Goal: Task Accomplishment & Management: Manage account settings

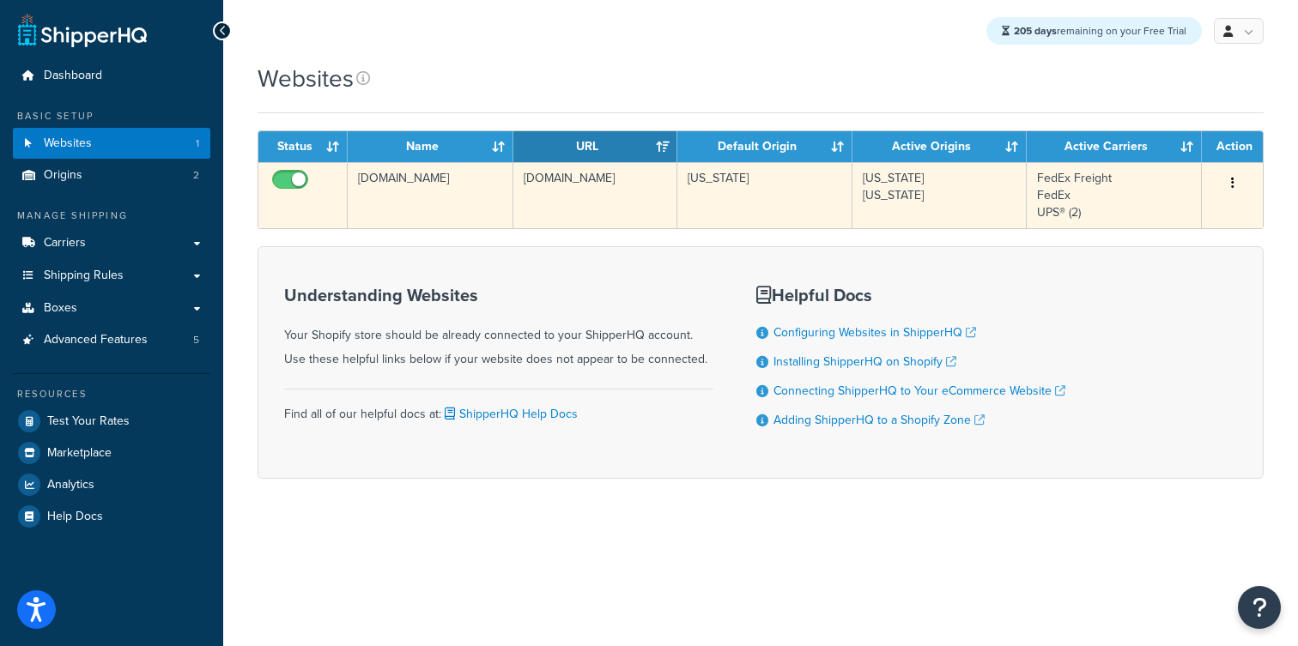
click at [1231, 180] on button "button" at bounding box center [1232, 183] width 24 height 27
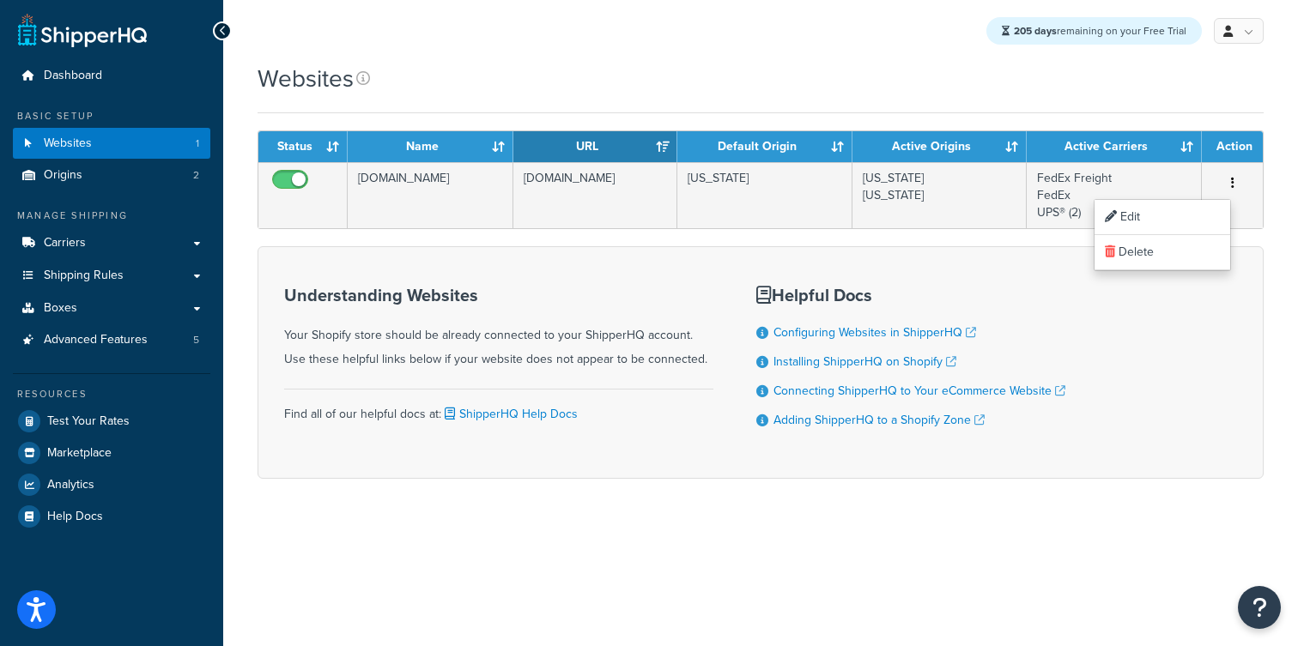
click at [966, 97] on div "Websites" at bounding box center [760, 87] width 1006 height 51
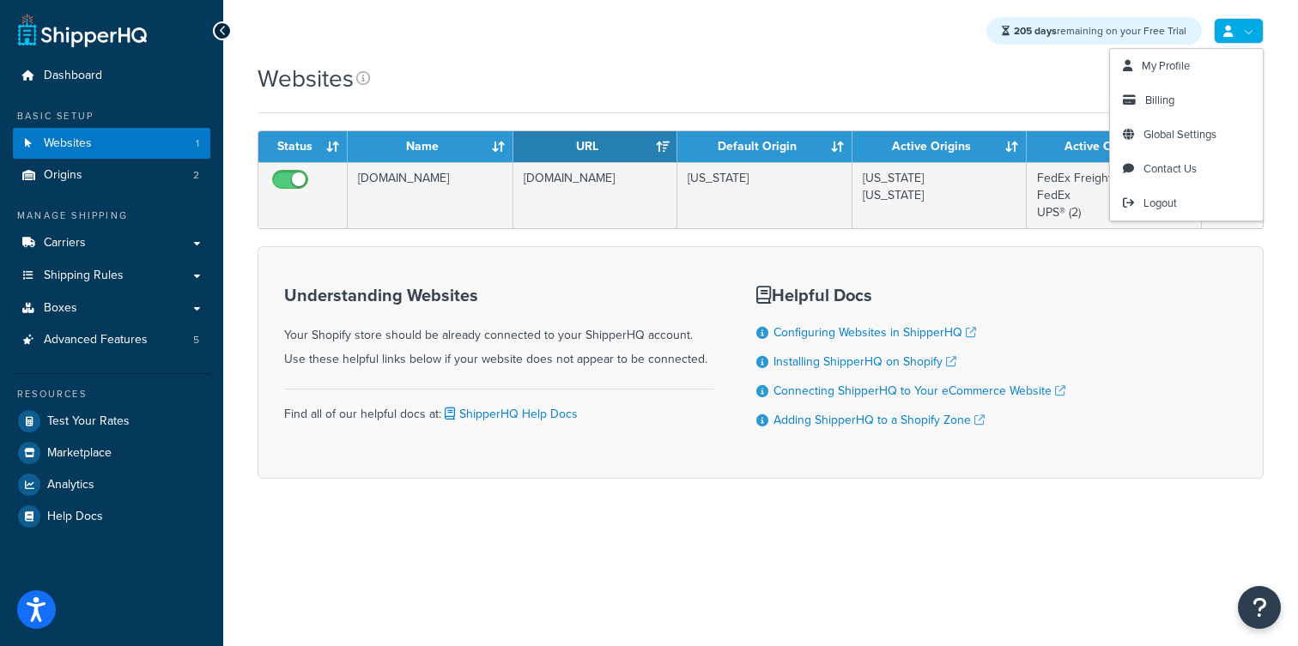
click at [494, 106] on div "Websites" at bounding box center [760, 87] width 1006 height 51
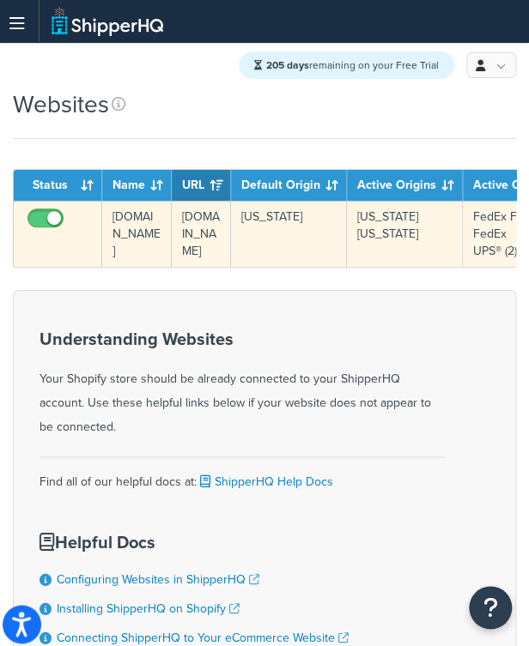
click at [263, 251] on td "[US_STATE]" at bounding box center [289, 234] width 116 height 66
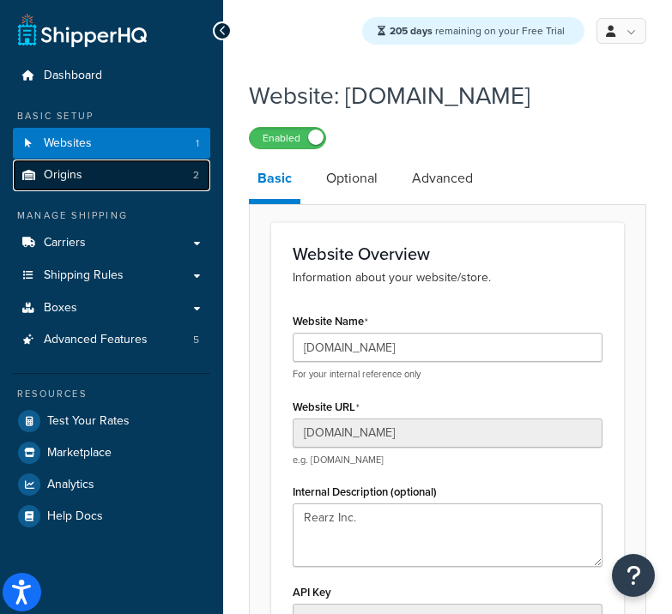
click at [82, 171] on span "Origins" at bounding box center [63, 175] width 39 height 15
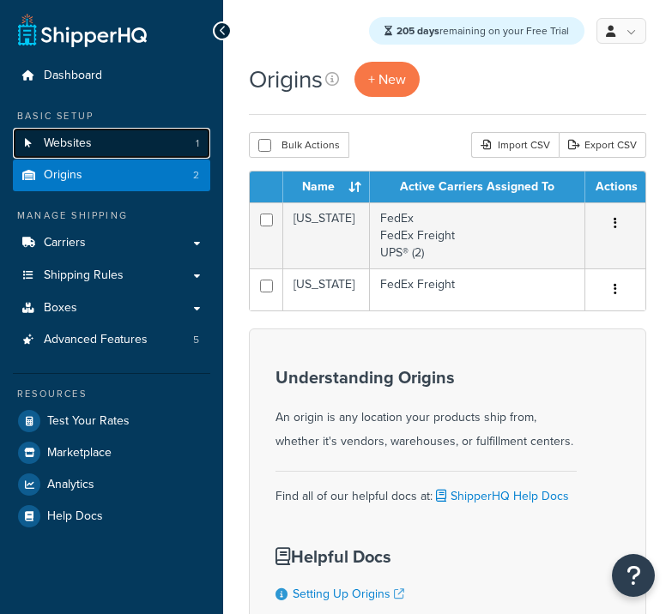
click at [88, 144] on span "Websites" at bounding box center [68, 143] width 48 height 15
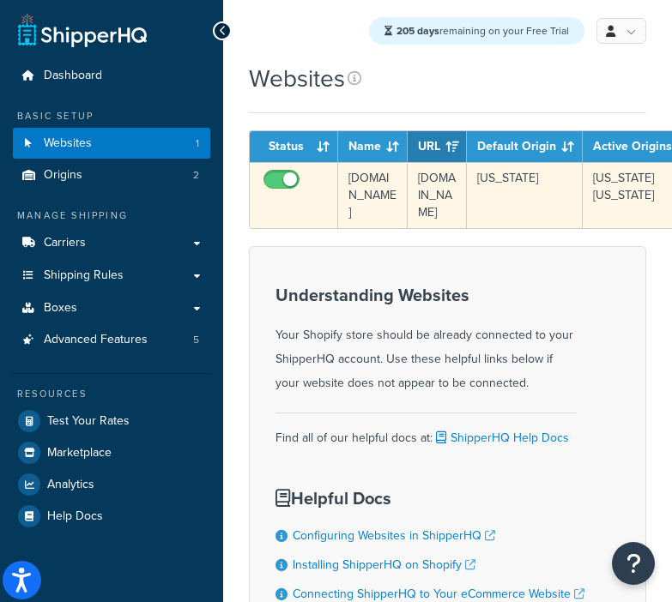
click at [520, 213] on td "[US_STATE]" at bounding box center [525, 195] width 116 height 66
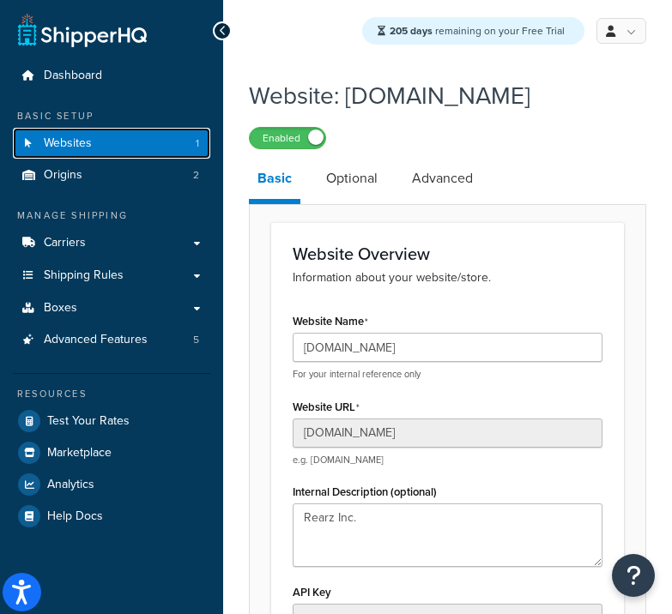
click at [165, 150] on link "Websites 1" at bounding box center [111, 144] width 197 height 32
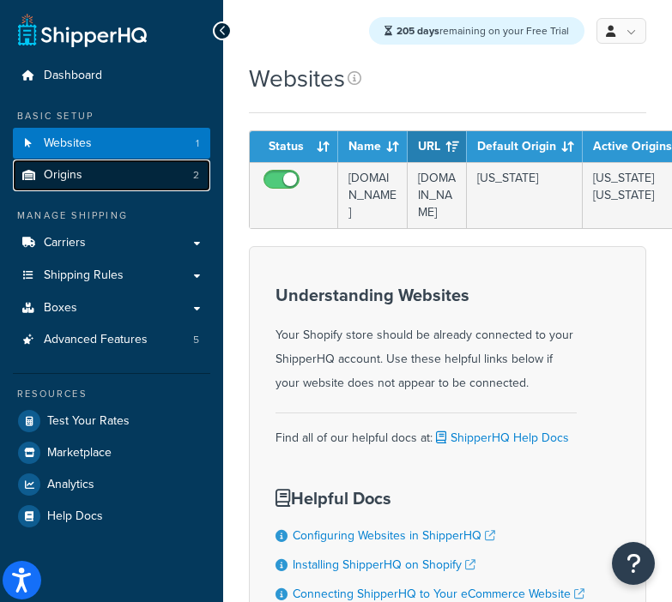
click at [139, 165] on link "Origins 2" at bounding box center [111, 176] width 197 height 32
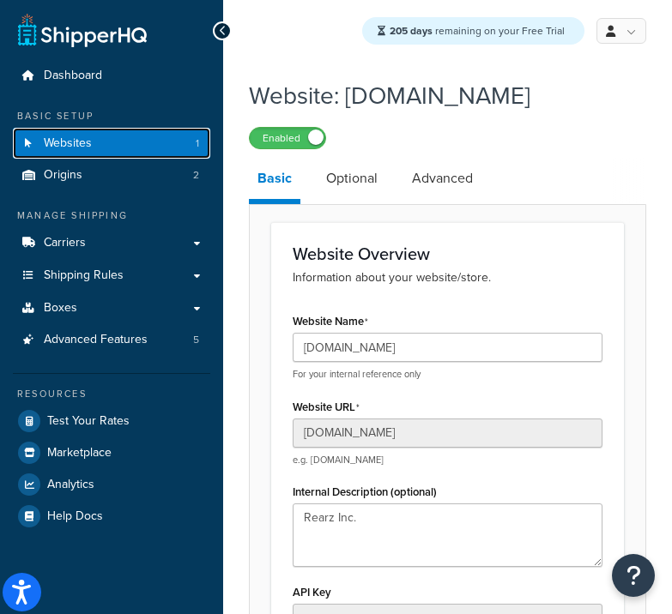
click at [138, 141] on link "Websites 1" at bounding box center [111, 144] width 197 height 32
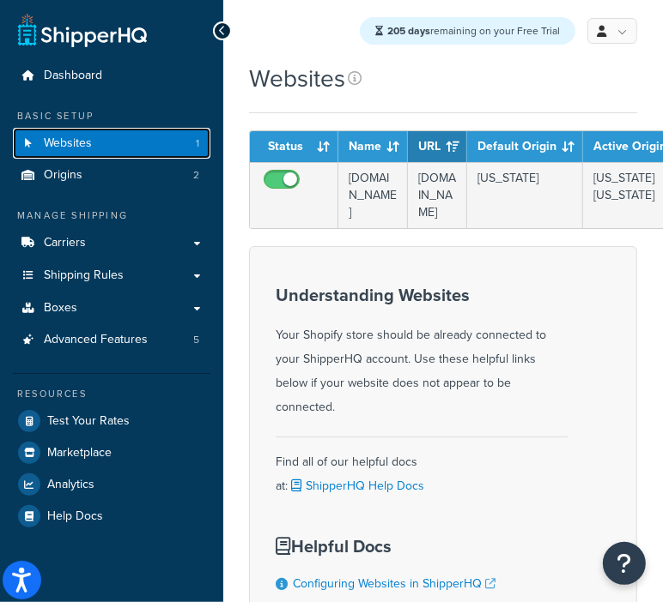
click at [129, 136] on link "Websites 1" at bounding box center [111, 144] width 197 height 32
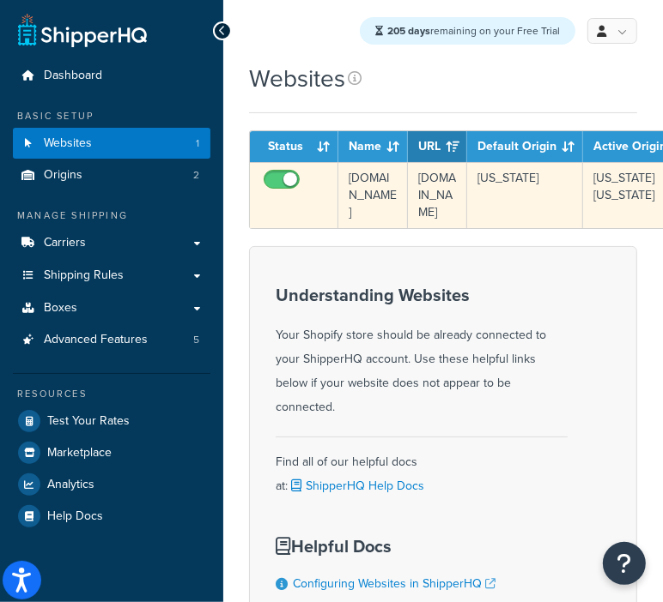
click at [433, 191] on td "[DOMAIN_NAME]" at bounding box center [437, 195] width 59 height 66
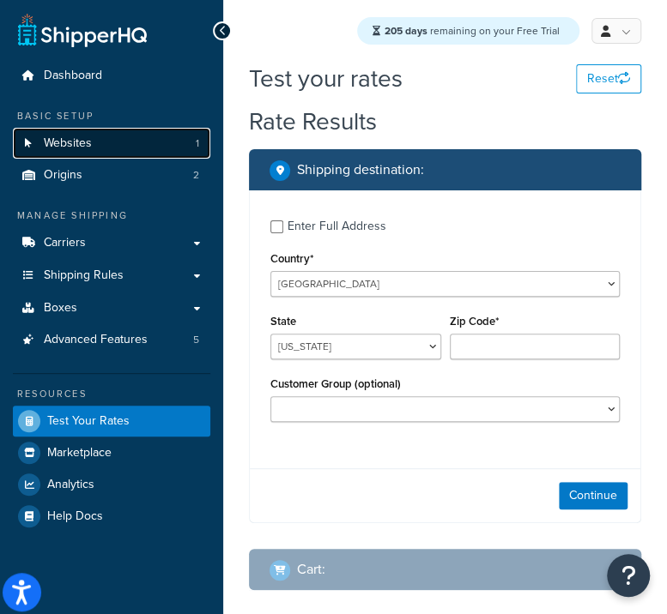
click at [105, 155] on link "Websites 1" at bounding box center [111, 144] width 197 height 32
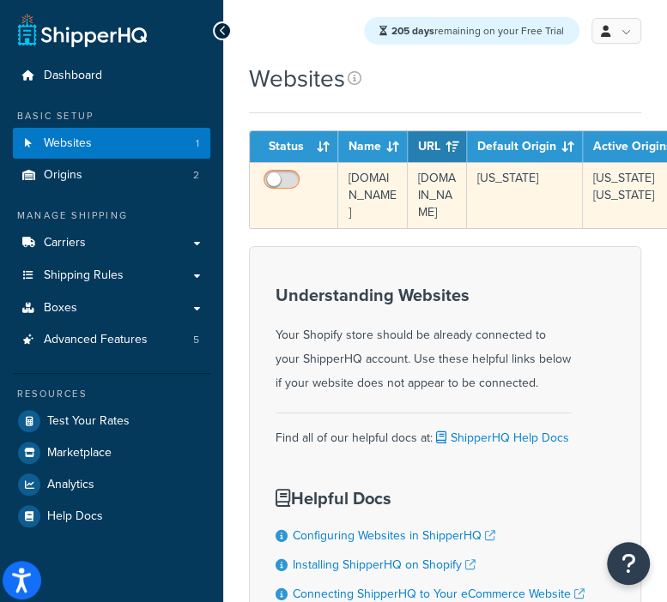
click at [274, 178] on input "checkbox" at bounding box center [283, 183] width 47 height 21
checkbox input "true"
click at [371, 218] on td "[DOMAIN_NAME]" at bounding box center [373, 195] width 70 height 66
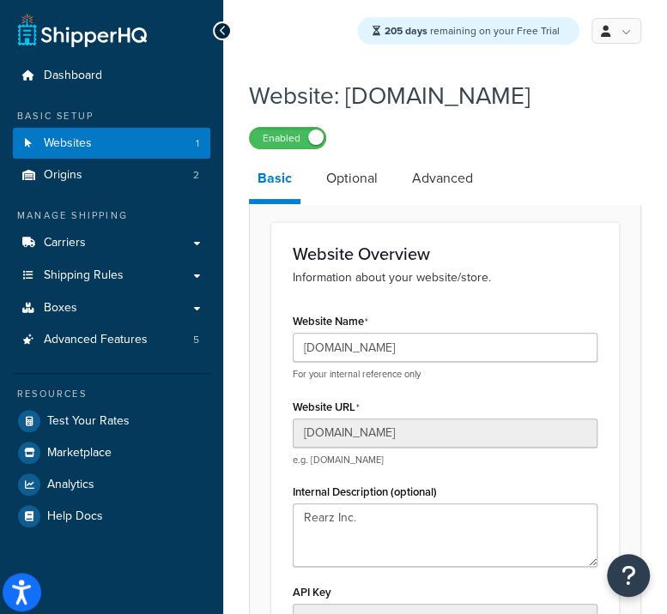
click at [168, 148] on link "Websites 1" at bounding box center [111, 144] width 197 height 32
click at [119, 134] on link "Websites 1" at bounding box center [111, 144] width 197 height 32
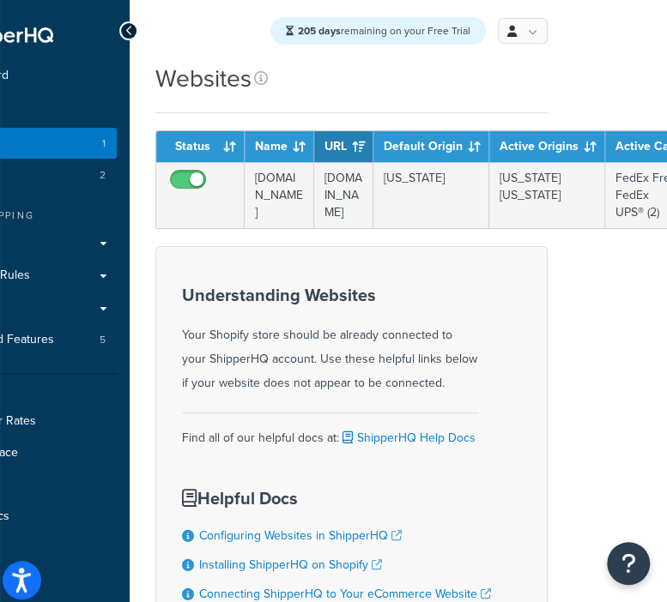
scroll to position [0, 204]
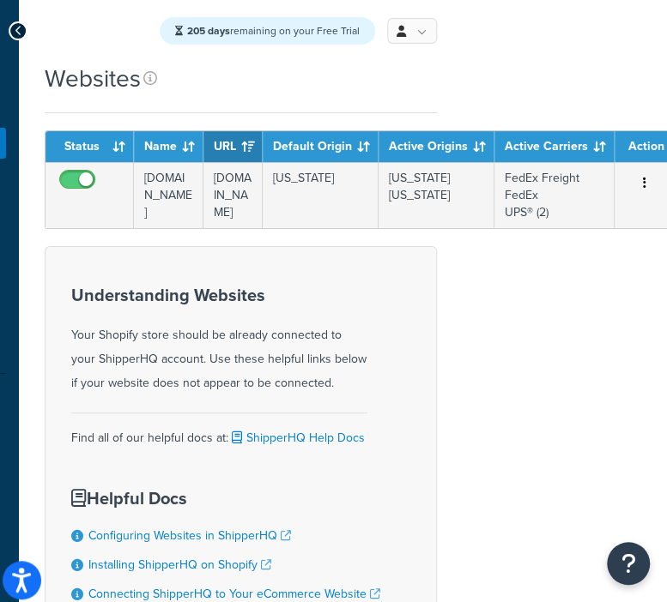
click at [463, 386] on html "Accessibility Screen-Reader Guide, Feedback, and Issue Reporting | New window $…" at bounding box center [129, 386] width 667 height 773
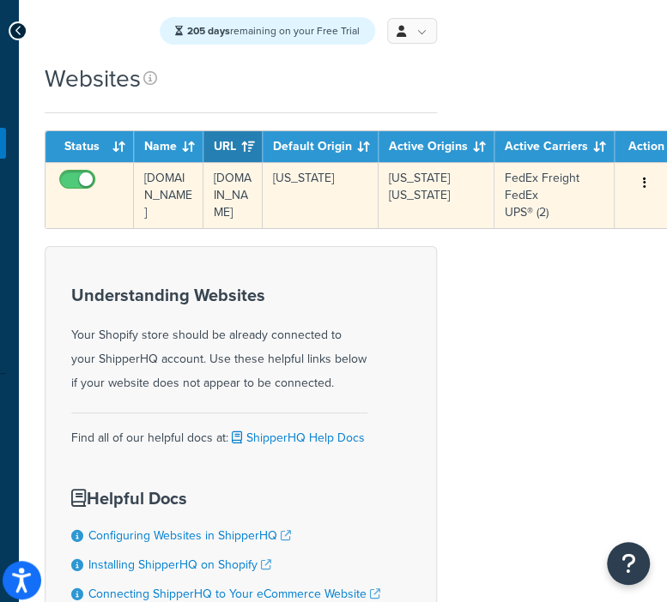
click at [643, 182] on icon "button" at bounding box center [644, 183] width 3 height 12
click at [643, 181] on icon "button" at bounding box center [644, 183] width 3 height 12
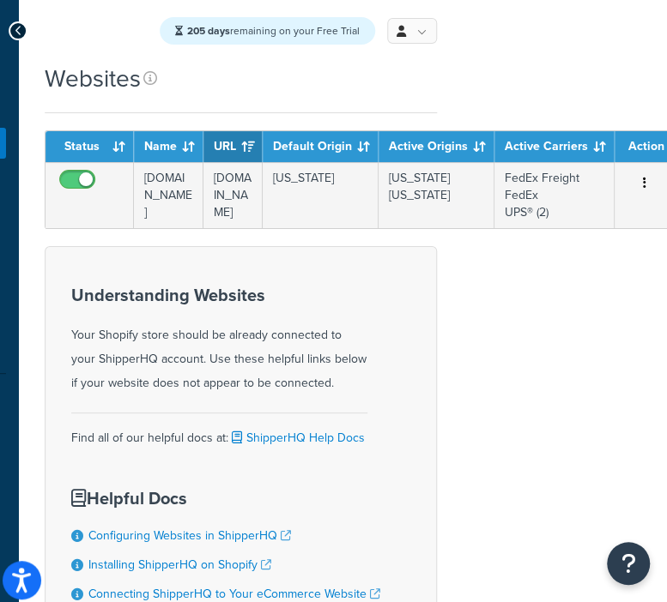
click at [463, 83] on html "Accessibility Screen-Reader Guide, Feedback, and Issue Reporting | New window $…" at bounding box center [129, 386] width 667 height 773
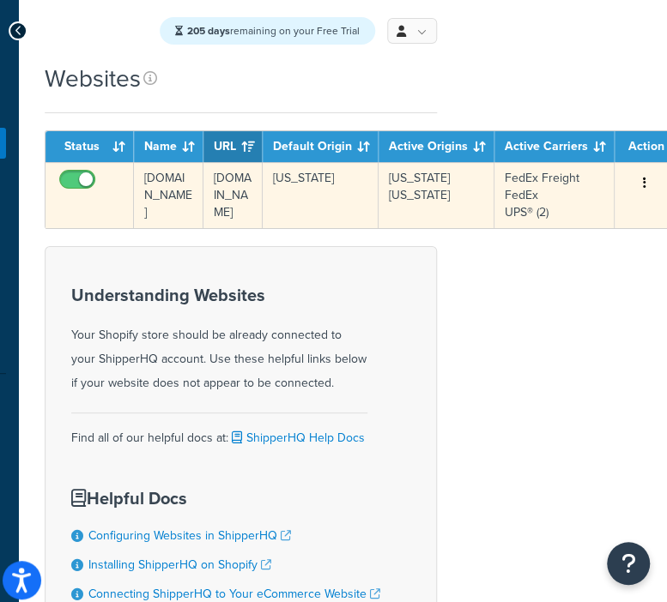
click at [643, 184] on icon "button" at bounding box center [644, 183] width 3 height 12
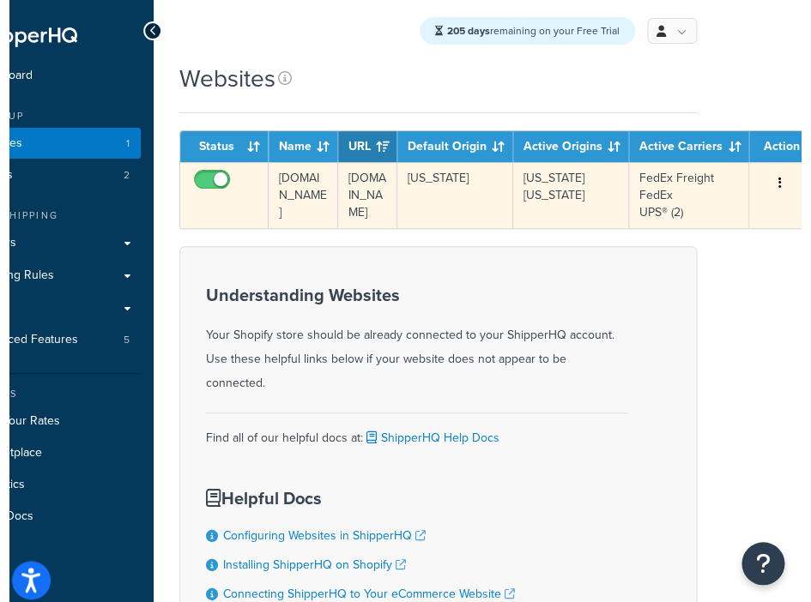
scroll to position [0, 60]
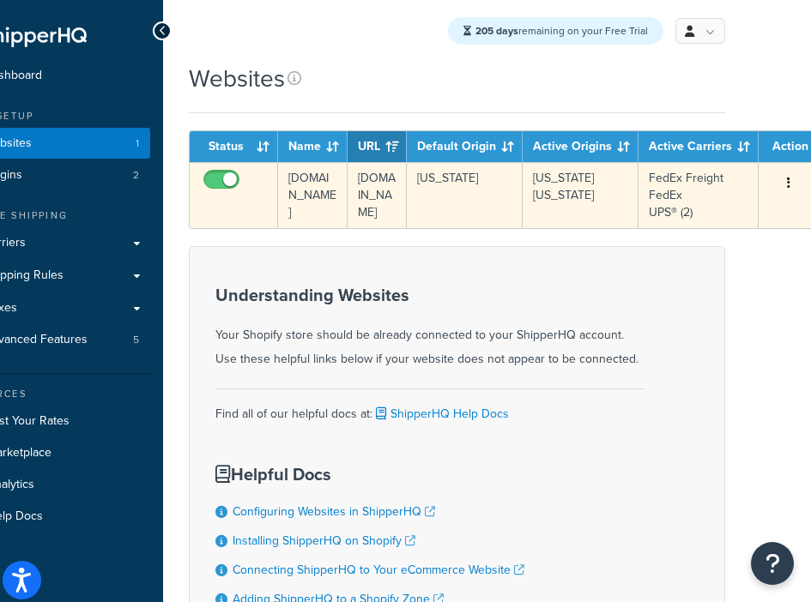
click at [666, 182] on icon "button" at bounding box center [788, 183] width 3 height 12
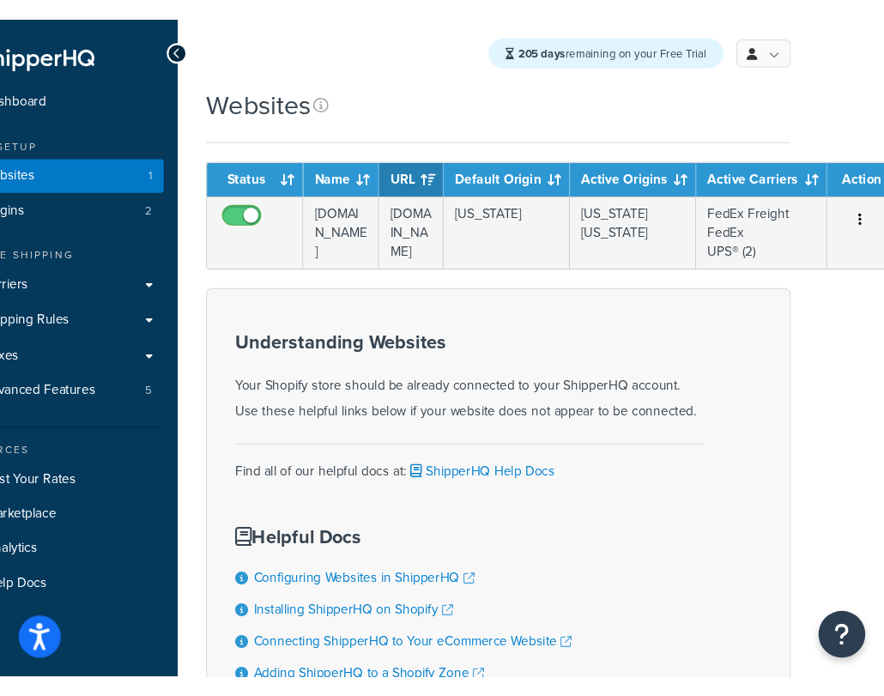
scroll to position [0, 0]
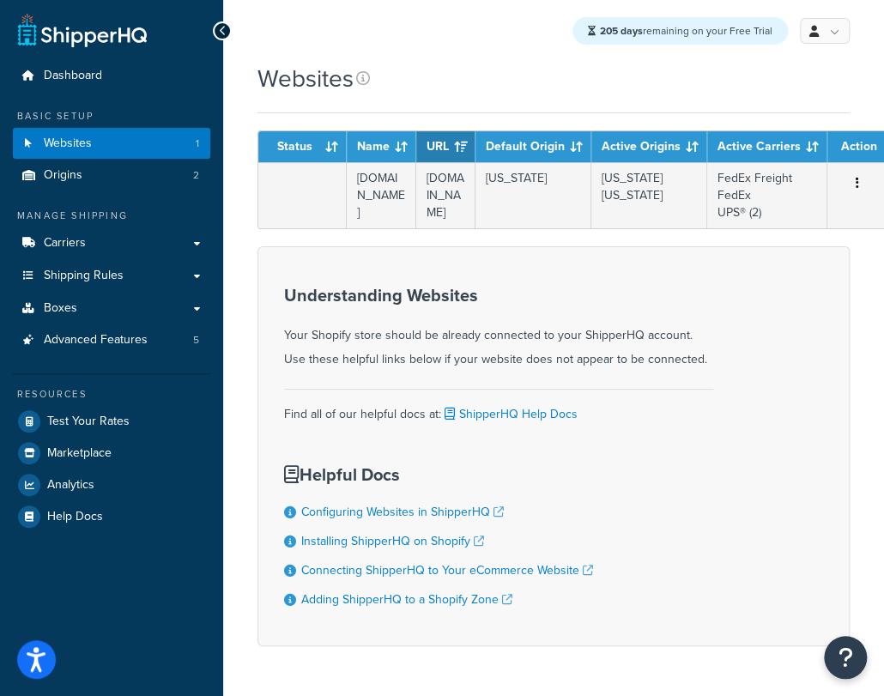
click at [572, 260] on form "Status Name URL Default Origin Active Origins Active Carriers Action feelthefer…" at bounding box center [553, 388] width 592 height 516
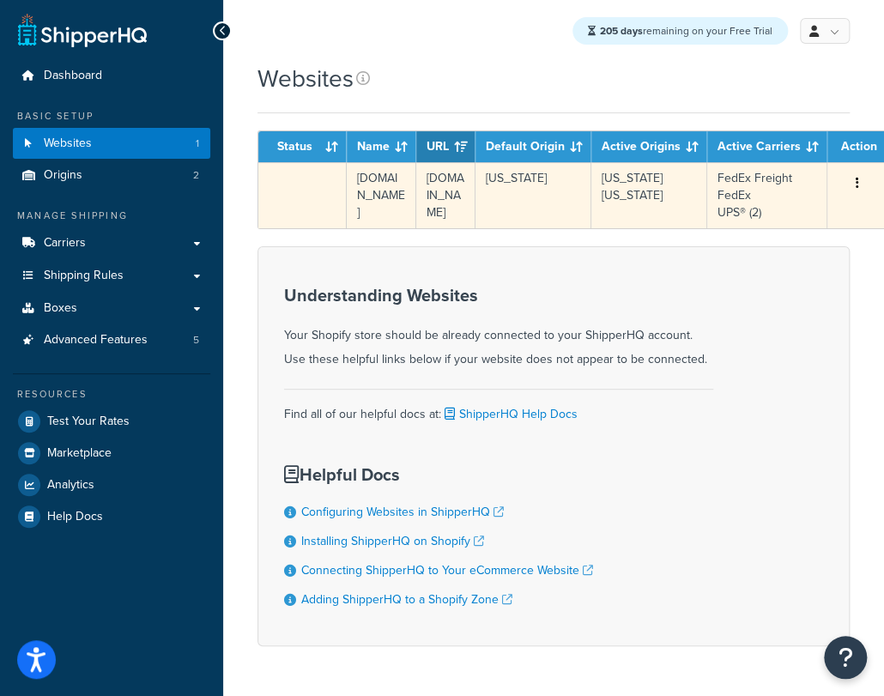
click at [666, 181] on button "button" at bounding box center [857, 183] width 24 height 27
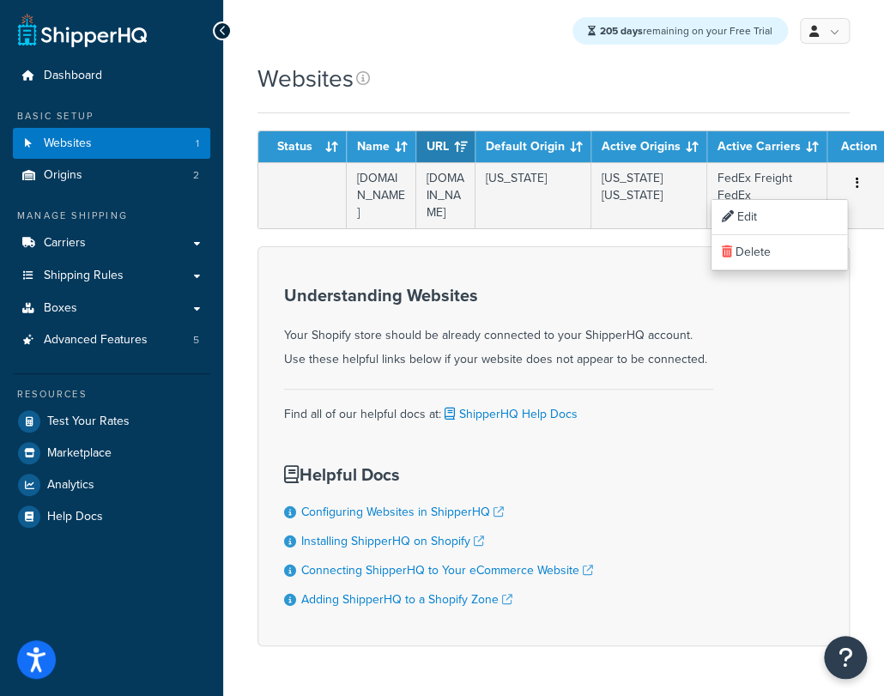
click at [603, 269] on div "Understanding Websites Your Shopify store should be already connected to your S…" at bounding box center [553, 446] width 592 height 400
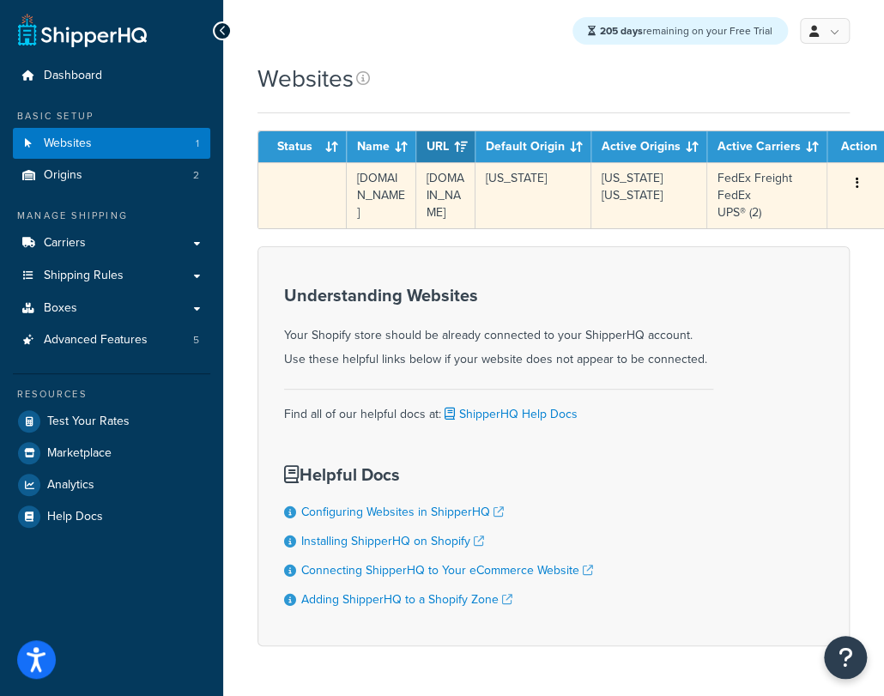
click at [499, 195] on td "[US_STATE]" at bounding box center [533, 195] width 116 height 66
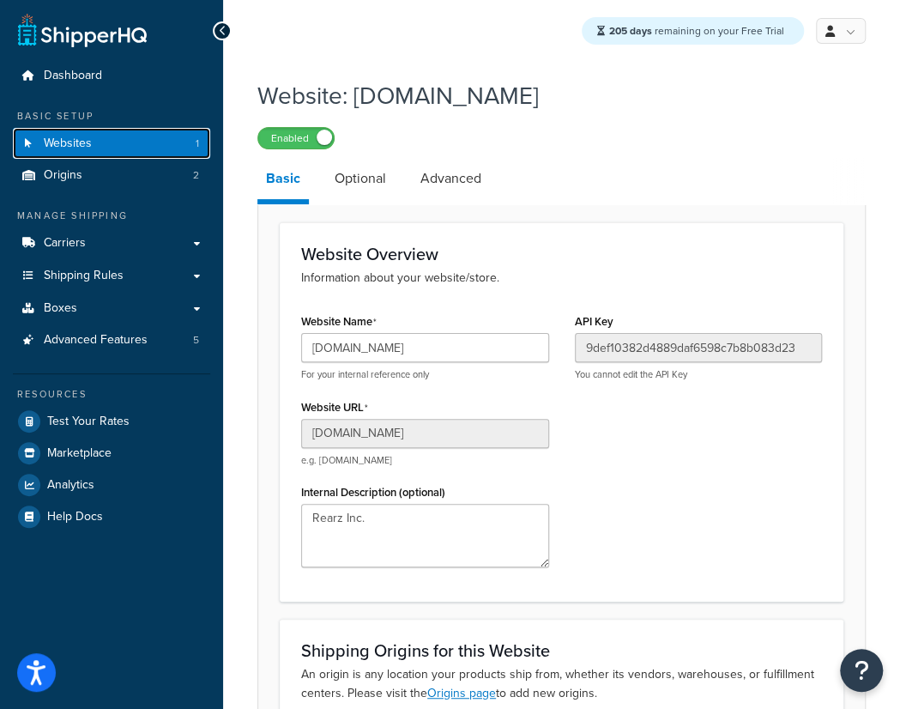
click at [144, 130] on link "Websites 1" at bounding box center [111, 144] width 197 height 32
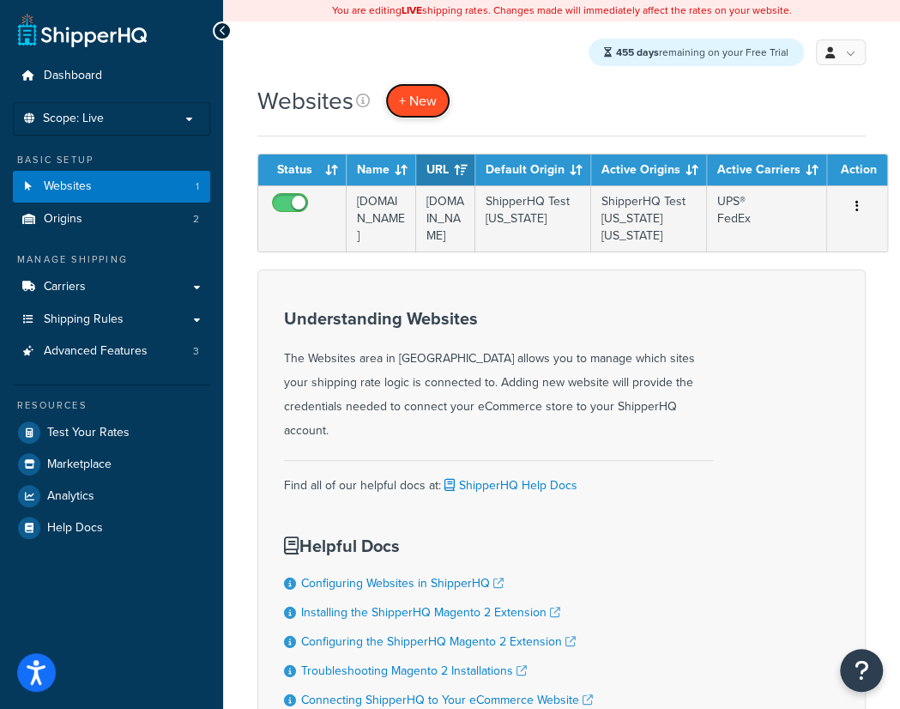
click at [404, 96] on span "+ New" at bounding box center [418, 101] width 38 height 20
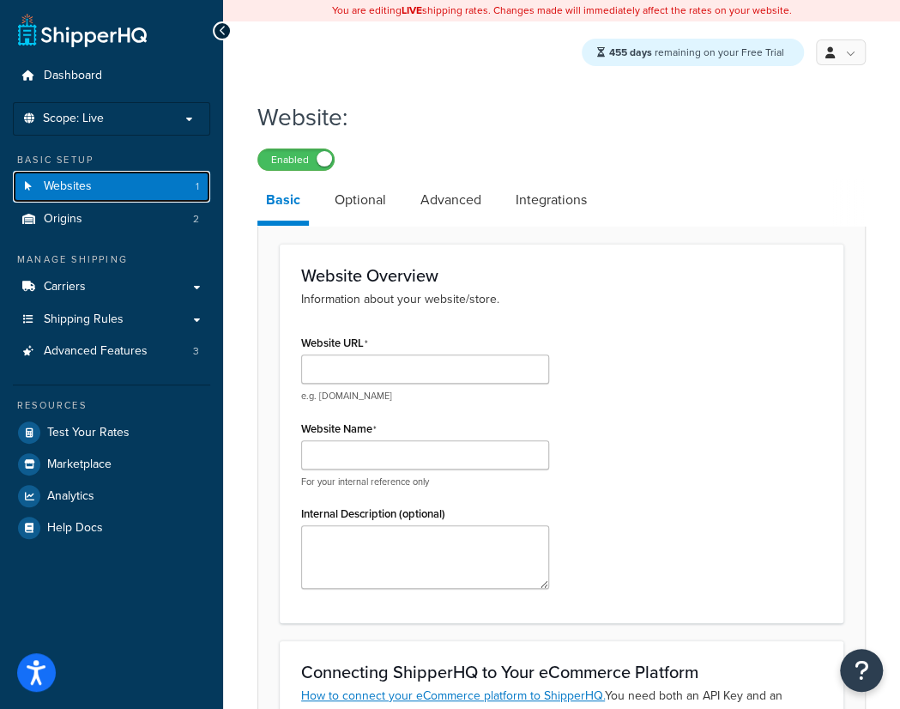
click at [160, 182] on link "Websites 1" at bounding box center [111, 187] width 197 height 32
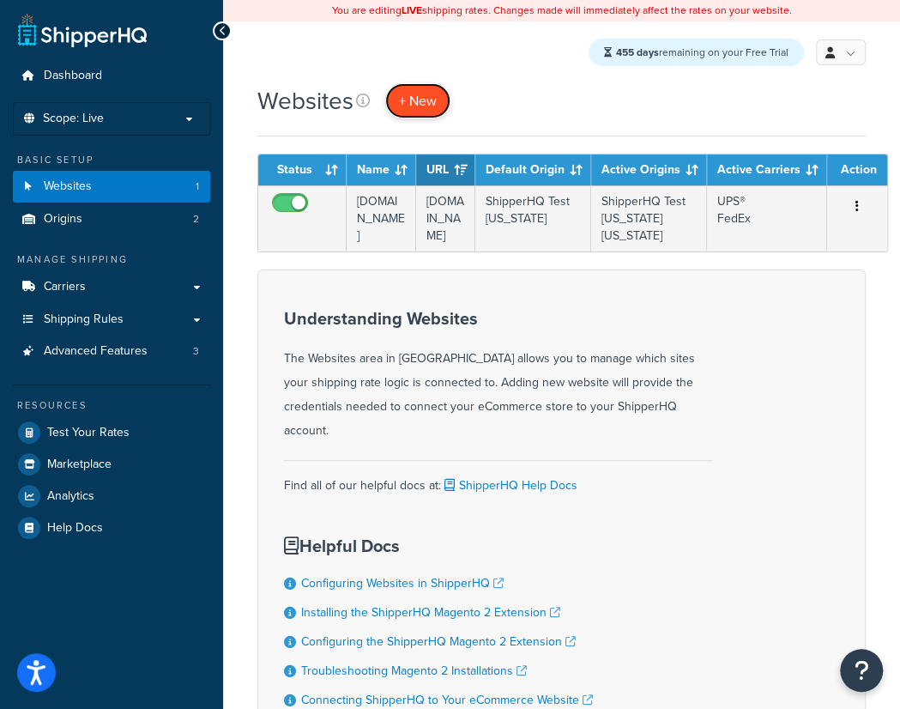
click at [436, 101] on span "+ New" at bounding box center [418, 101] width 38 height 20
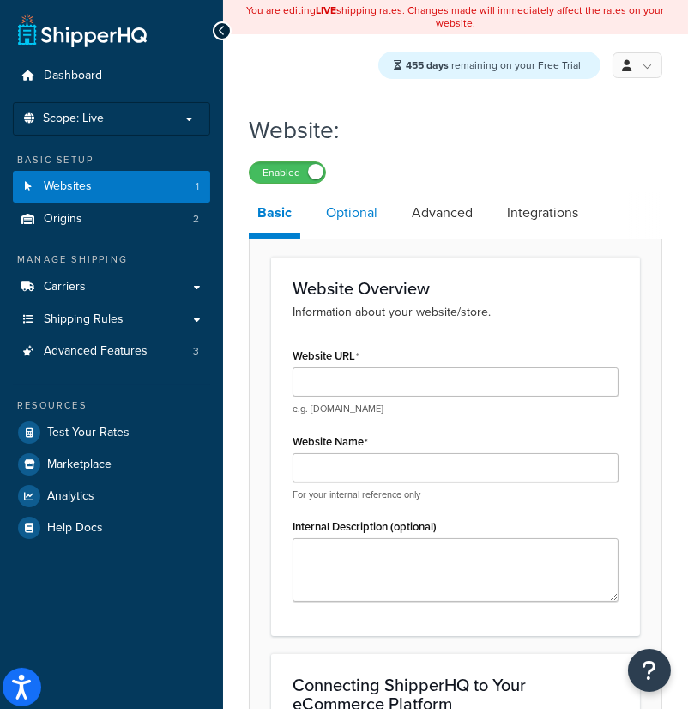
click at [364, 212] on link "Optional" at bounding box center [352, 212] width 69 height 41
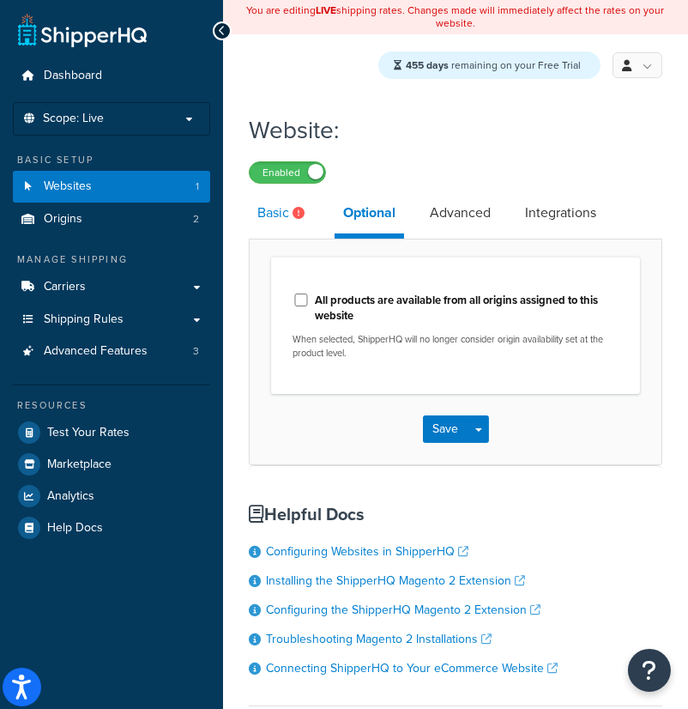
click at [257, 224] on link "Basic" at bounding box center [283, 212] width 69 height 41
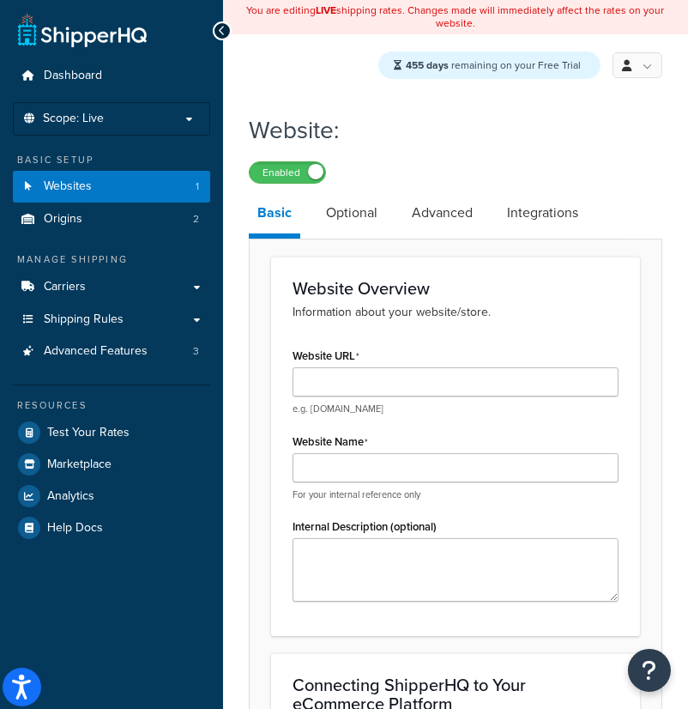
click at [348, 402] on div "e.g. [DOMAIN_NAME]" at bounding box center [456, 391] width 326 height 48
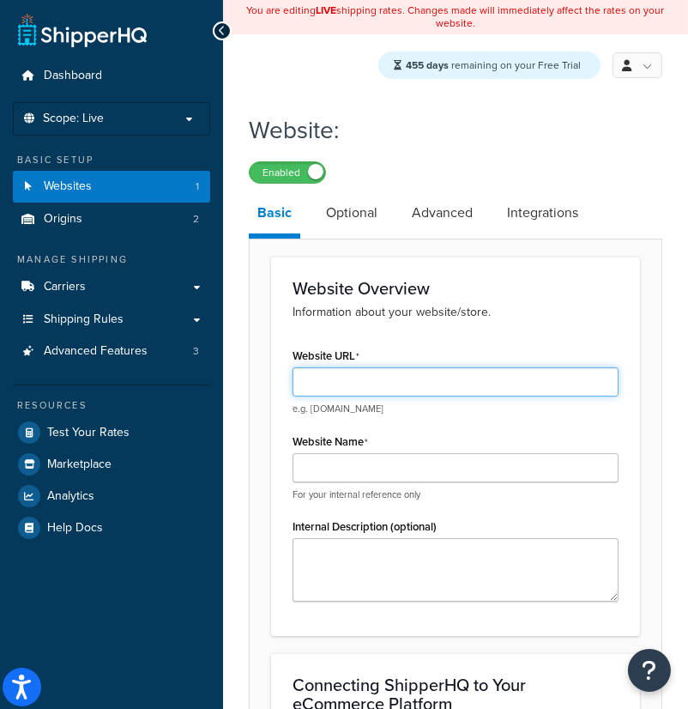
drag, startPoint x: 384, startPoint y: 387, endPoint x: 431, endPoint y: 392, distance: 47.5
click at [383, 387] on input "Website URL" at bounding box center [456, 381] width 326 height 29
type input "test"
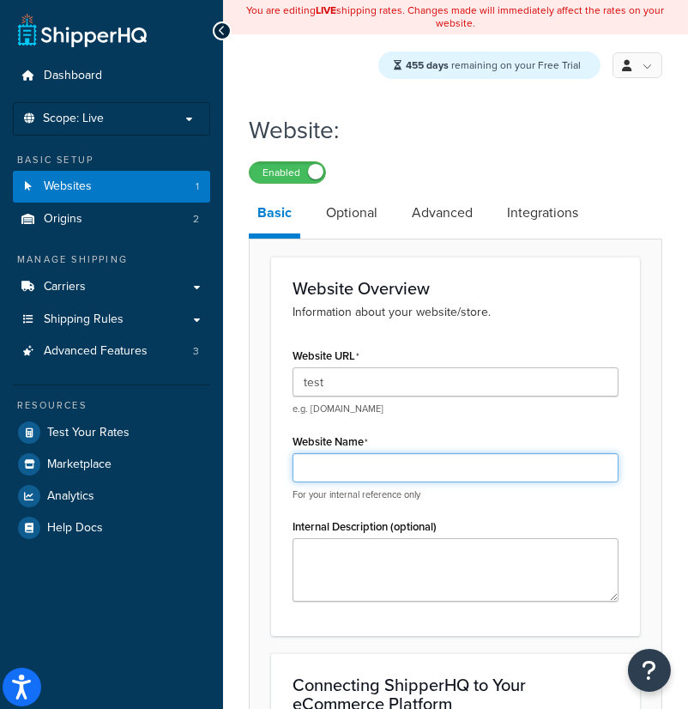
click at [381, 471] on input "Website Name" at bounding box center [456, 467] width 326 height 29
type input "[DOMAIN_NAME]"
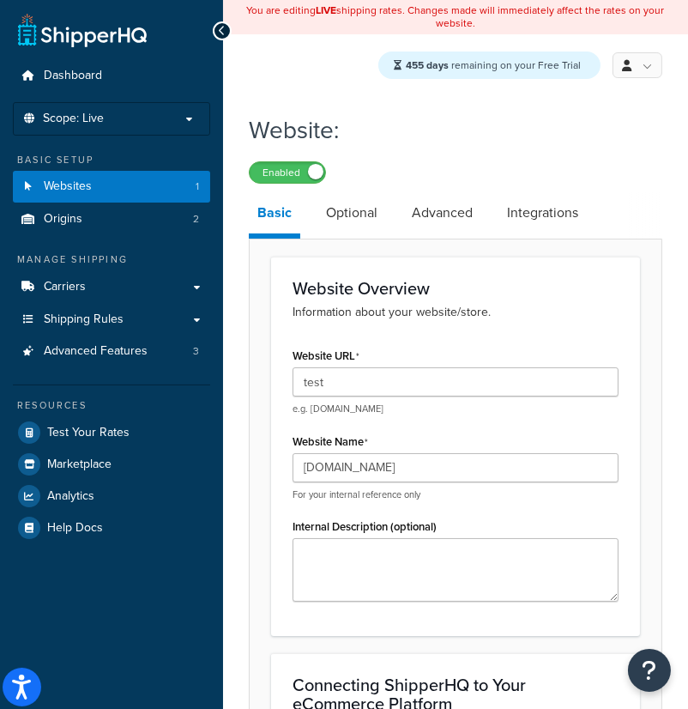
drag, startPoint x: 261, startPoint y: 427, endPoint x: 256, endPoint y: 416, distance: 12.3
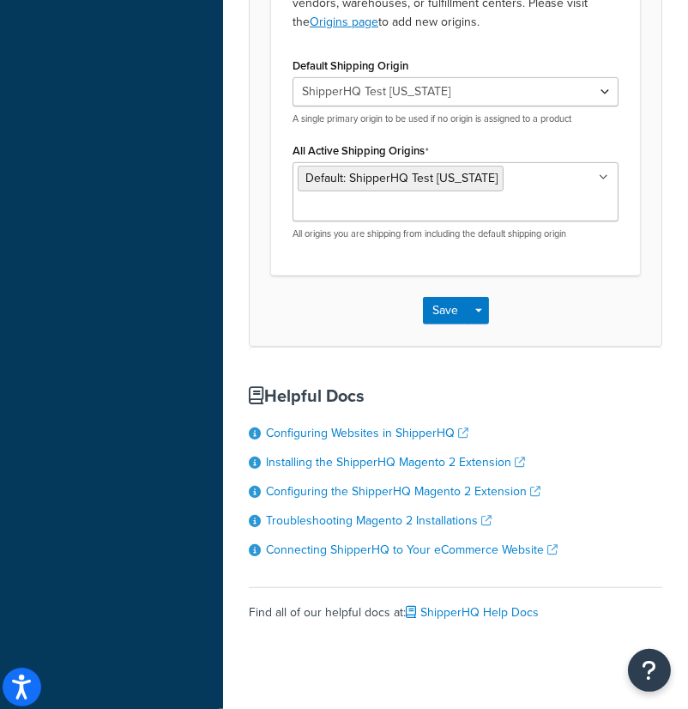
scroll to position [1050, 0]
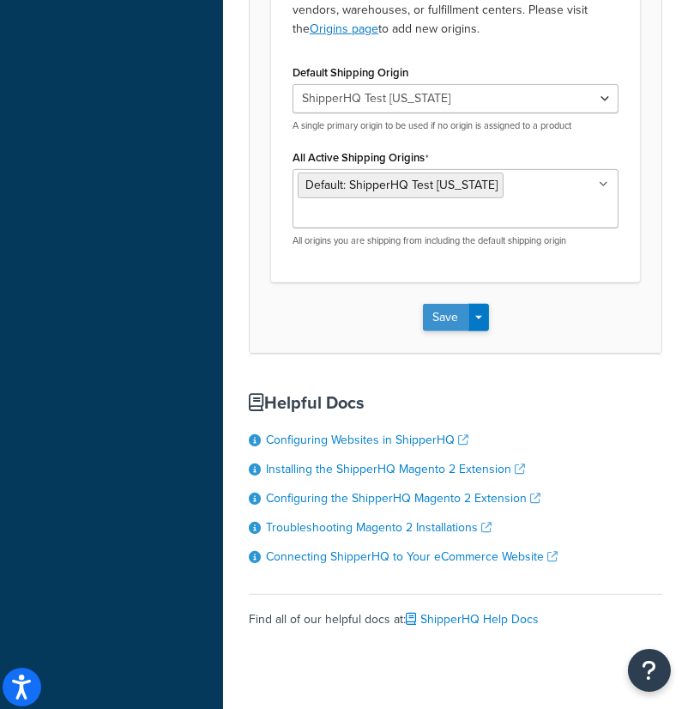
click at [443, 317] on button "Save" at bounding box center [446, 317] width 46 height 27
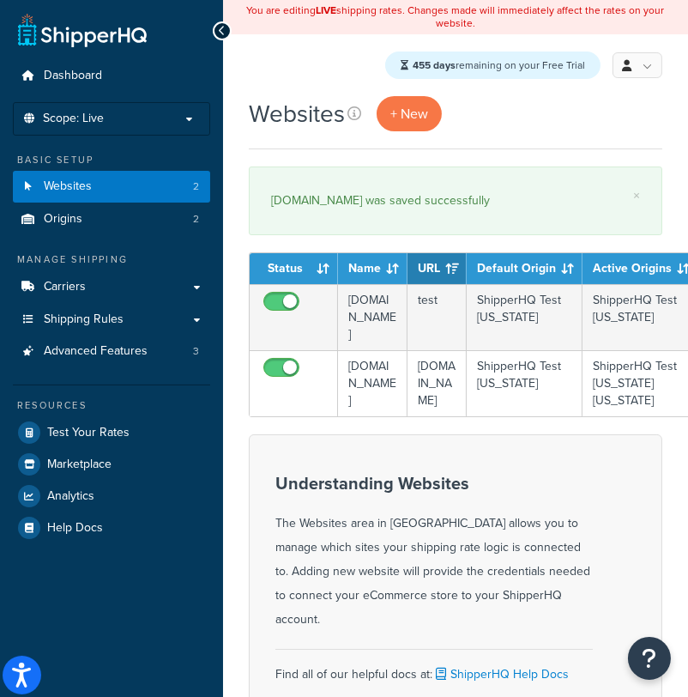
click at [462, 474] on h3 "Understanding Websites" at bounding box center [434, 483] width 318 height 19
